Goal: Information Seeking & Learning: Learn about a topic

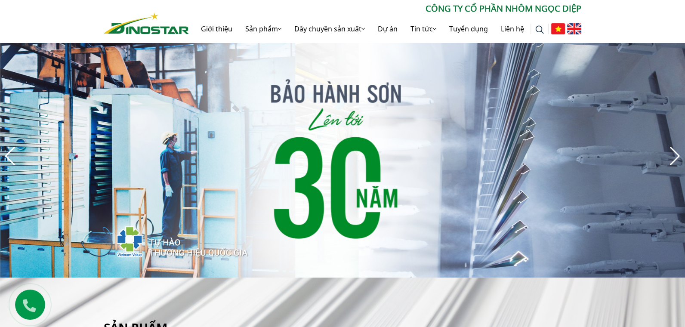
click at [576, 34] on img at bounding box center [574, 28] width 14 height 11
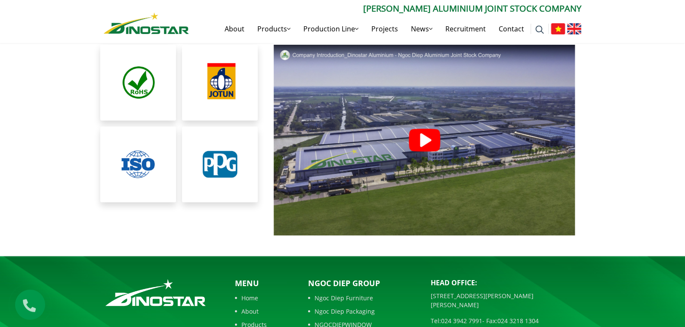
scroll to position [1967, 0]
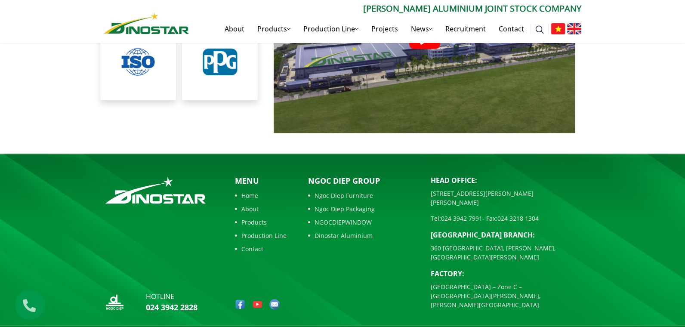
click at [256, 219] on link "Products" at bounding box center [261, 222] width 52 height 9
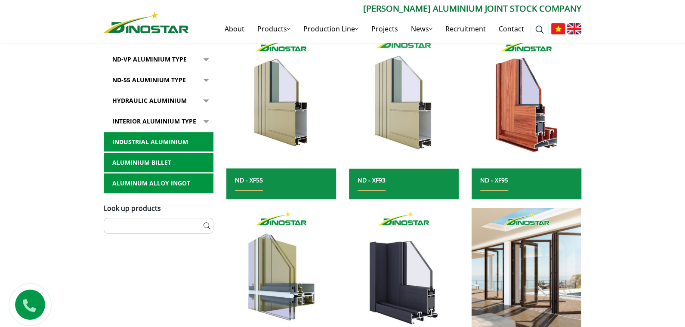
scroll to position [215, 0]
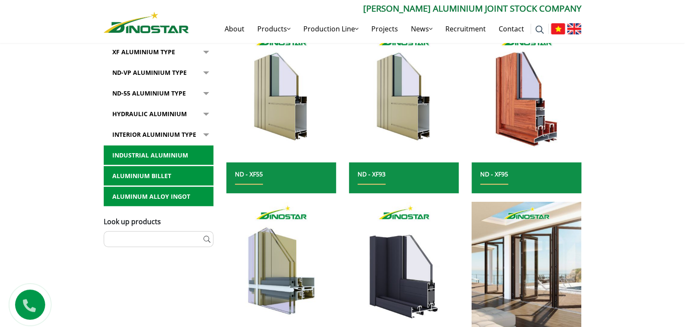
click at [134, 177] on link "Aluminium billet" at bounding box center [159, 176] width 110 height 20
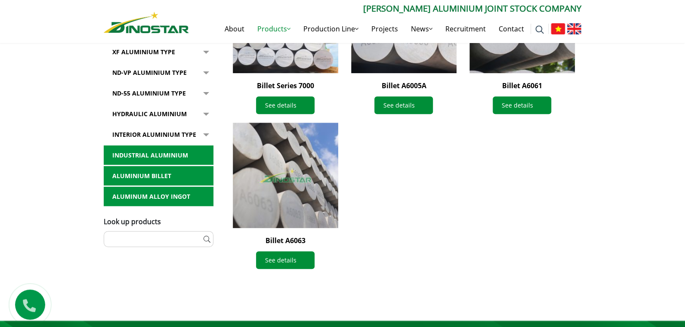
scroll to position [344, 0]
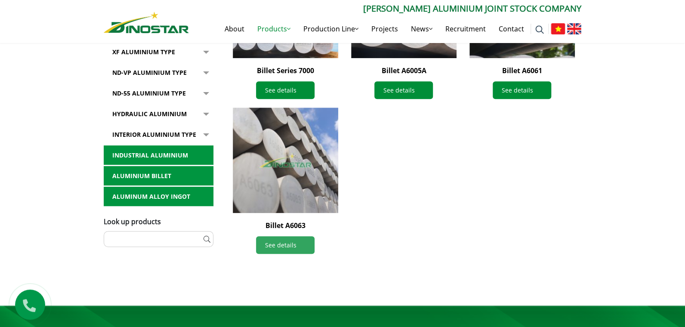
click at [276, 244] on link "See details" at bounding box center [285, 245] width 59 height 18
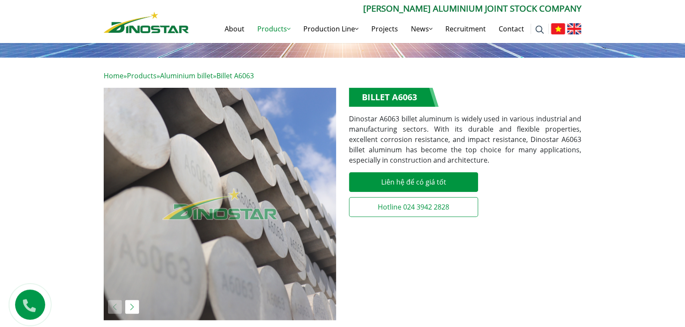
scroll to position [75, 0]
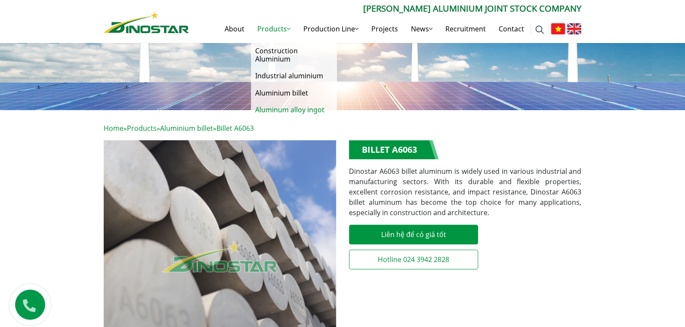
click at [277, 110] on link "Aluminum alloy ingot" at bounding box center [294, 110] width 86 height 17
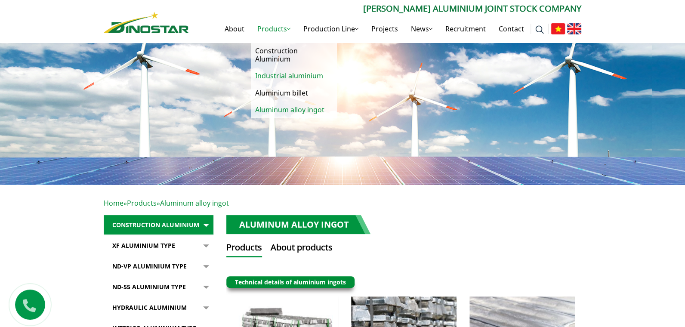
click at [288, 78] on link "Industrial aluminium" at bounding box center [294, 76] width 86 height 17
click at [288, 76] on link "Industrial aluminium" at bounding box center [294, 76] width 86 height 17
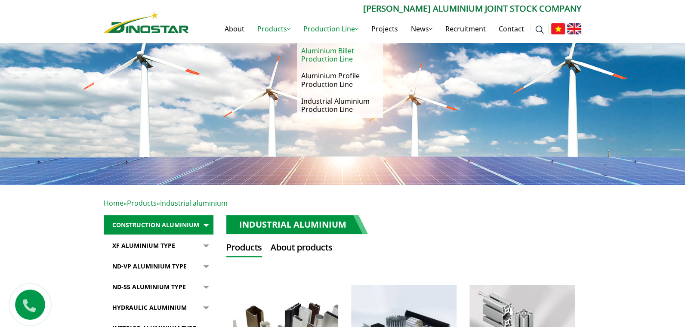
click at [320, 54] on link "Aluminium Billet Production Line" at bounding box center [340, 55] width 86 height 25
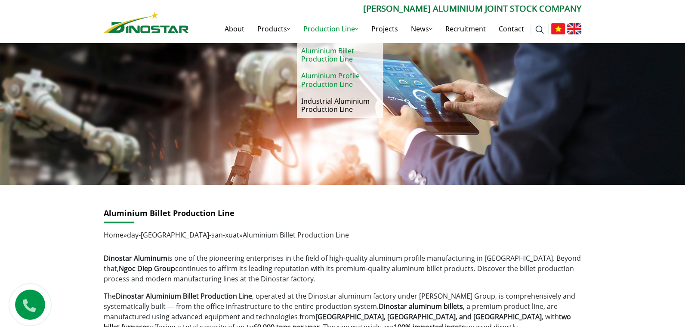
click at [332, 84] on link "Aluminium Profile Production Line" at bounding box center [340, 80] width 86 height 25
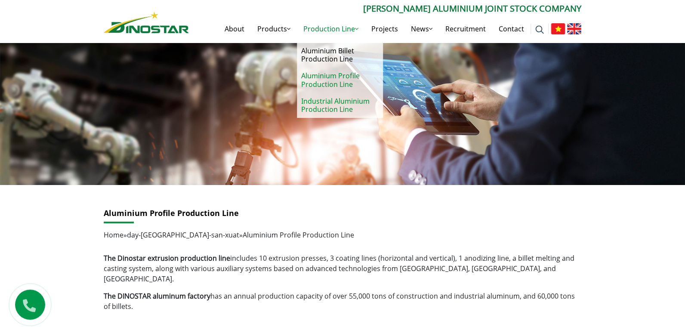
click at [324, 105] on link "Industrial Aluminium Production Line" at bounding box center [340, 105] width 86 height 25
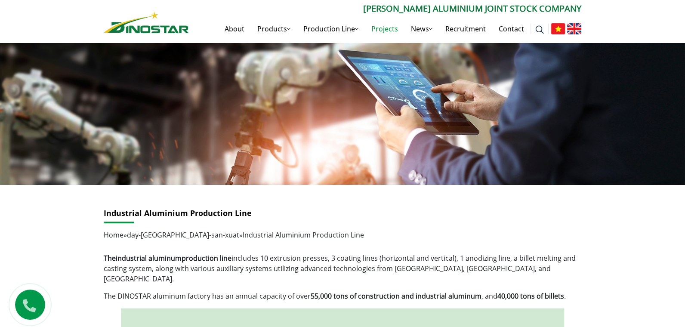
click at [379, 29] on link "Projects" at bounding box center [385, 29] width 40 height 28
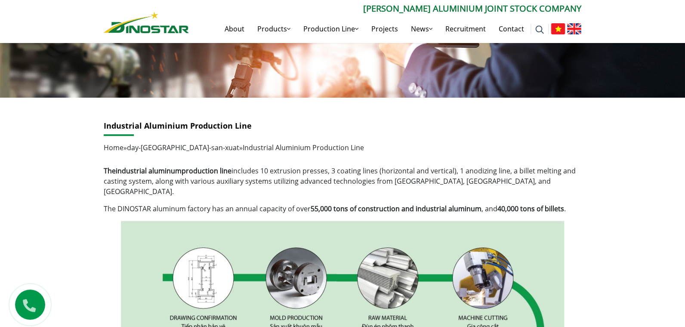
scroll to position [129, 0]
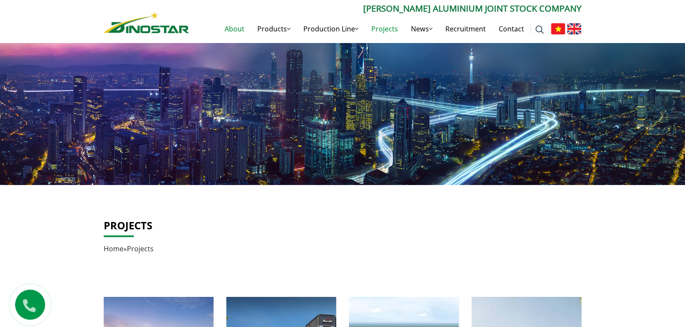
click at [235, 29] on link "About" at bounding box center [234, 29] width 33 height 28
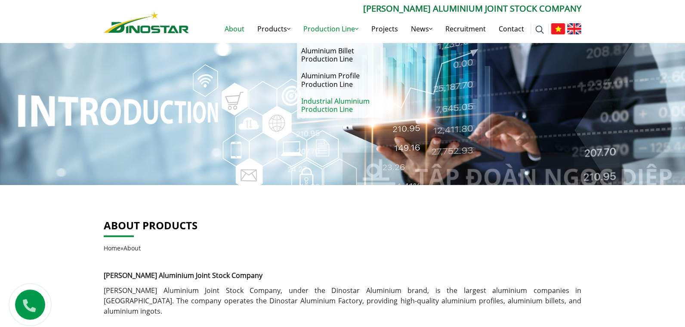
click at [325, 107] on link "Industrial Aluminium Production Line" at bounding box center [340, 105] width 86 height 25
